Goal: Task Accomplishment & Management: Complete application form

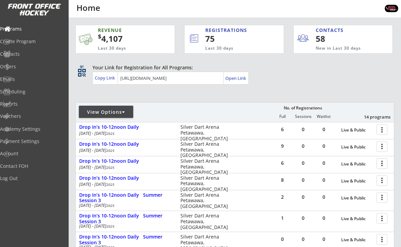
click at [384, 148] on div at bounding box center [383, 146] width 12 height 12
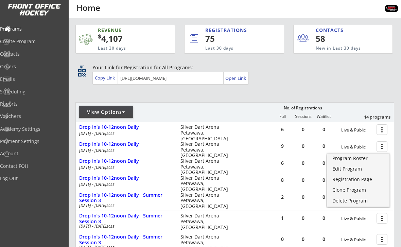
click at [351, 162] on link "Program Roster" at bounding box center [358, 159] width 62 height 10
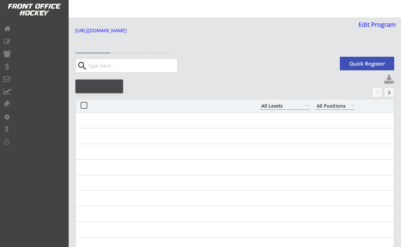
select select ""All Levels""
select select ""All Positions""
select select ""All Levels""
select select ""All Positions""
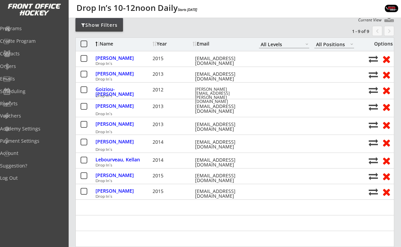
scroll to position [61, 0]
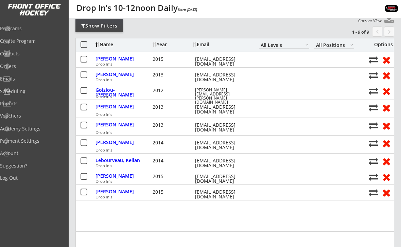
click at [100, 108] on div "[PERSON_NAME]" at bounding box center [122, 106] width 55 height 5
select select ""Defense""
select select ""Double AA""
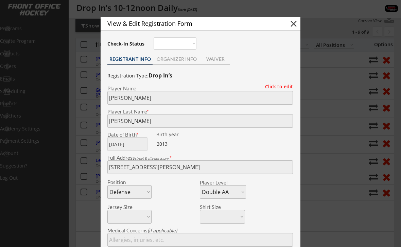
click at [289, 22] on button "close" at bounding box center [293, 24] width 10 height 10
select select ""PLACEHOLDER_1427118222253""
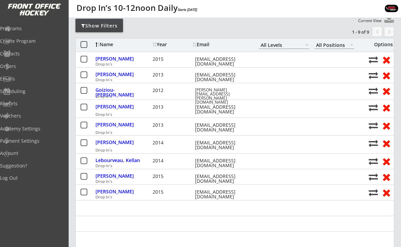
click at [103, 160] on div "Lebourveau, Kellan" at bounding box center [122, 160] width 55 height 5
type input "Kellan"
type input "Lebourveau"
type input "[DATE]"
type input "[STREET_ADDRESS]"
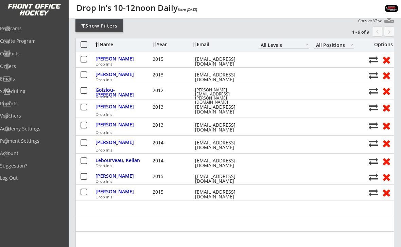
select select ""Goalie""
select select ""Rep B""
type input "[DEMOGRAPHIC_DATA][PERSON_NAME]"
type input "[PHONE_NUMBER]"
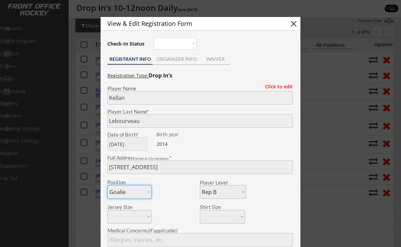
click at [295, 26] on button "close" at bounding box center [293, 24] width 10 height 10
select select ""PLACEHOLDER_1427118222253""
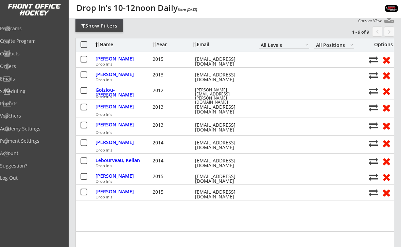
click at [103, 178] on div "[PERSON_NAME]" at bounding box center [122, 175] width 55 height 5
type input "[PERSON_NAME]"
type input "[DATE]"
type input "[STREET_ADDRESS]"
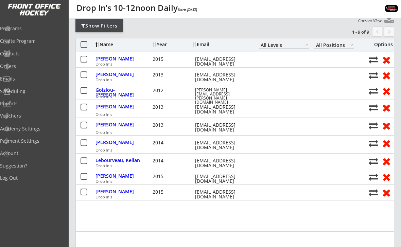
select select ""Forward""
select select ""House League""
type input "N/A"
type input "[PERSON_NAME]"
type input "[PHONE_NUMBER]"
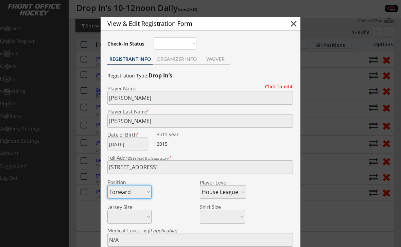
click at [292, 26] on button "close" at bounding box center [293, 24] width 10 height 10
select select ""PLACEHOLDER_1427118222253""
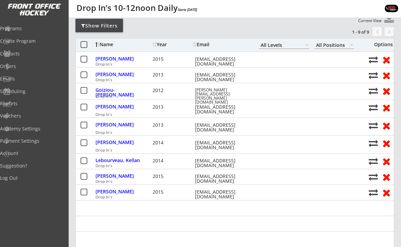
click at [98, 192] on div "[PERSON_NAME]" at bounding box center [122, 191] width 55 height 5
type input "[PERSON_NAME]"
type input "[DATE]"
type input "[STREET_ADDRESS]"
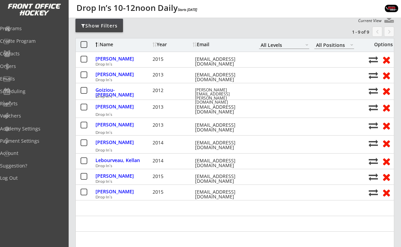
select select ""Forward""
select select ""House League""
type input "[PERSON_NAME]"
type input "[PHONE_NUMBER]"
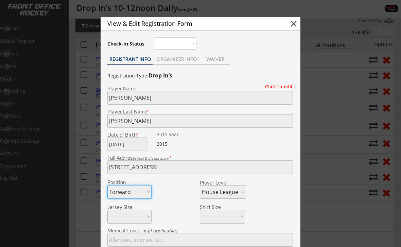
click at [295, 25] on button "close" at bounding box center [293, 24] width 10 height 10
select select ""PLACEHOLDER_1427118222253""
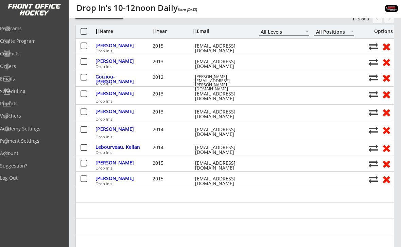
scroll to position [74, 0]
